Goal: Task Accomplishment & Management: Manage account settings

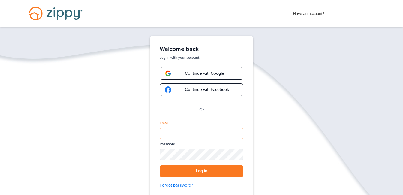
click at [170, 132] on input "Email" at bounding box center [202, 133] width 84 height 11
type input "**********"
click at [237, 157] on div "SHOW" at bounding box center [235, 155] width 13 height 6
click at [204, 168] on button "Log in" at bounding box center [202, 171] width 84 height 12
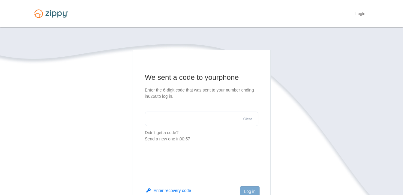
click at [193, 120] on input "text" at bounding box center [201, 119] width 113 height 14
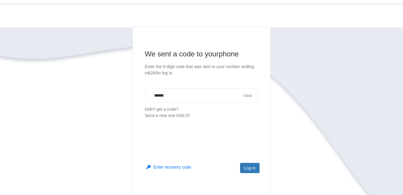
scroll to position [60, 0]
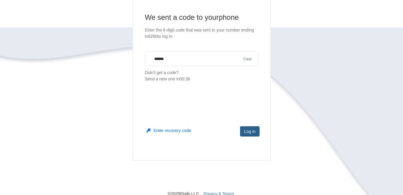
type input "******"
click at [248, 134] on button "Log in" at bounding box center [249, 131] width 19 height 10
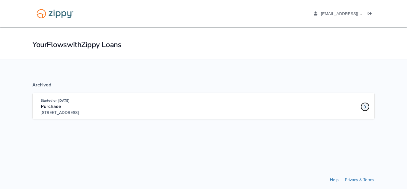
click at [366, 108] on icon "Loan number 4181449" at bounding box center [366, 107] width 2 height 4
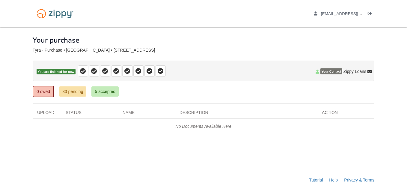
click at [368, 71] on icon at bounding box center [370, 72] width 4 height 4
click at [369, 72] on icon at bounding box center [370, 72] width 4 height 4
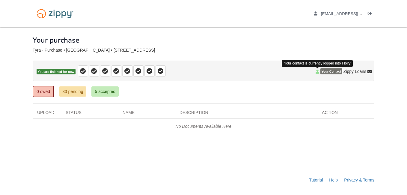
click at [318, 74] on icon at bounding box center [318, 72] width 4 height 4
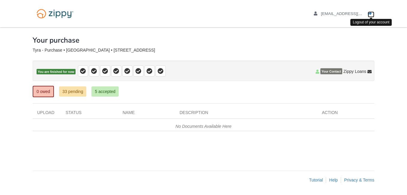
click at [371, 13] on icon "Log out" at bounding box center [370, 14] width 4 height 4
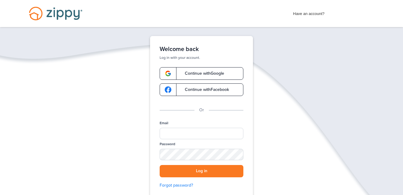
click at [311, 15] on span "Have an account?" at bounding box center [309, 13] width 32 height 10
click at [316, 14] on span "Have an account?" at bounding box center [309, 13] width 32 height 10
click at [328, 15] on div "Have an account? Apply Now" at bounding box center [333, 13] width 81 height 10
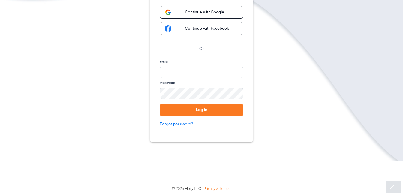
scroll to position [63, 0]
